Goal: Navigation & Orientation: Find specific page/section

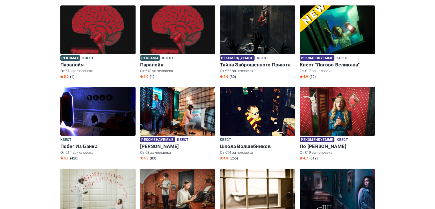
scroll to position [92, 0]
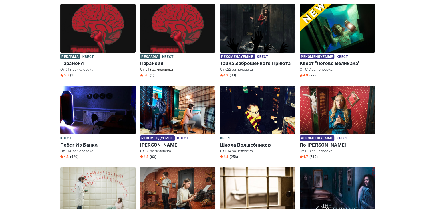
click at [150, 65] on h6 "Паранойя" at bounding box center [177, 63] width 75 height 6
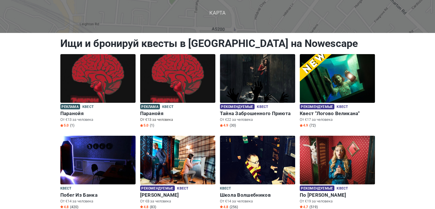
scroll to position [34, 0]
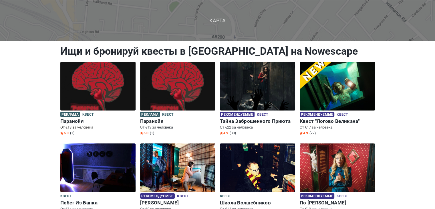
click at [89, 77] on img at bounding box center [97, 86] width 75 height 49
click at [151, 121] on h6 "Паранойя" at bounding box center [177, 121] width 75 height 6
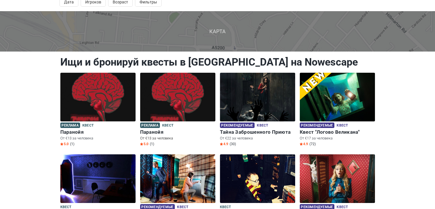
scroll to position [11, 0]
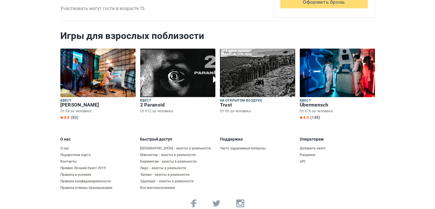
scroll to position [767, 0]
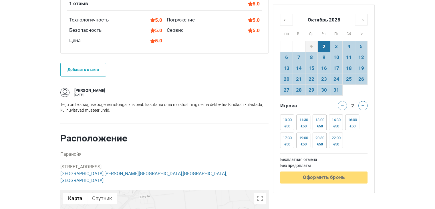
scroll to position [389, 0]
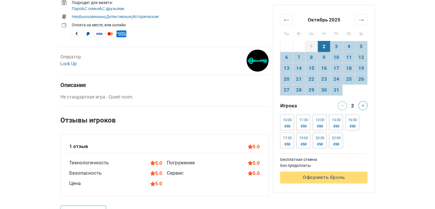
scroll to position [263, 0]
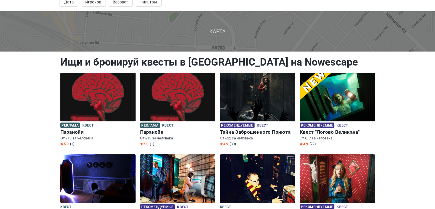
scroll to position [34, 0]
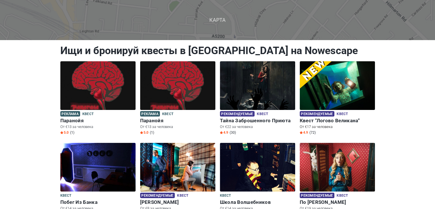
click at [322, 115] on span "Рекомендуемые" at bounding box center [317, 113] width 35 height 5
